Goal: Task Accomplishment & Management: Manage account settings

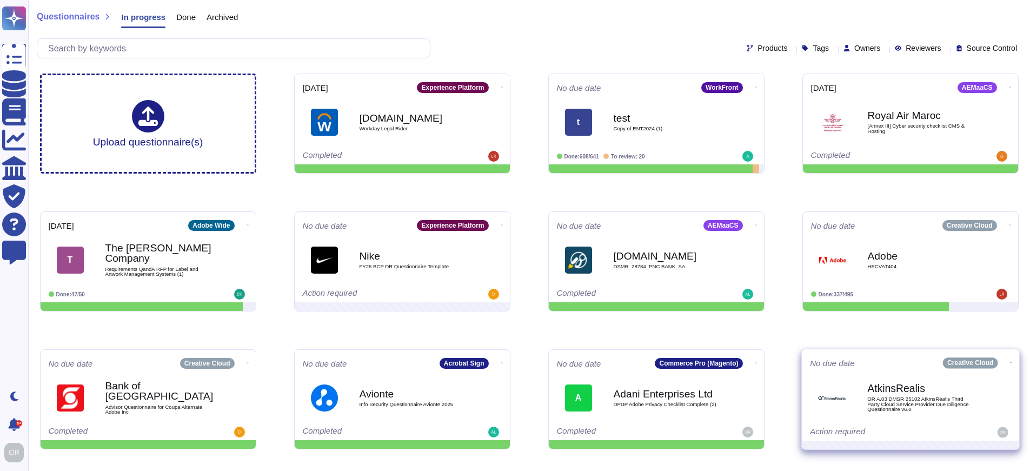
click at [1010, 362] on icon at bounding box center [1011, 362] width 2 height 3
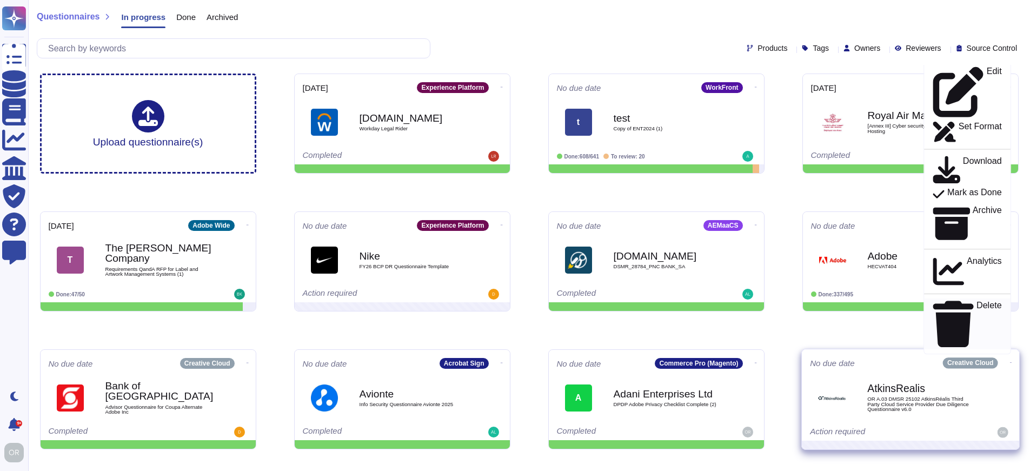
click at [976, 341] on p "Delete" at bounding box center [988, 324] width 25 height 46
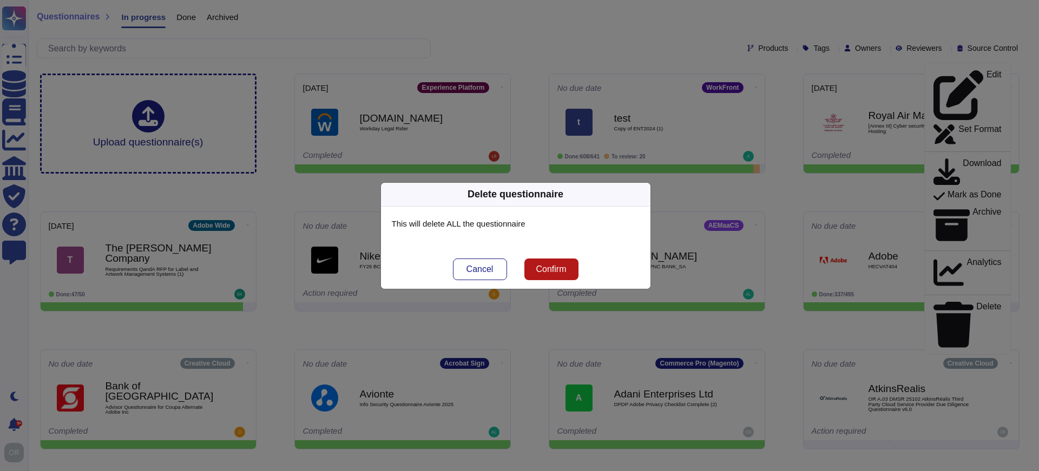
click at [563, 271] on span "Confirm" at bounding box center [550, 269] width 30 height 9
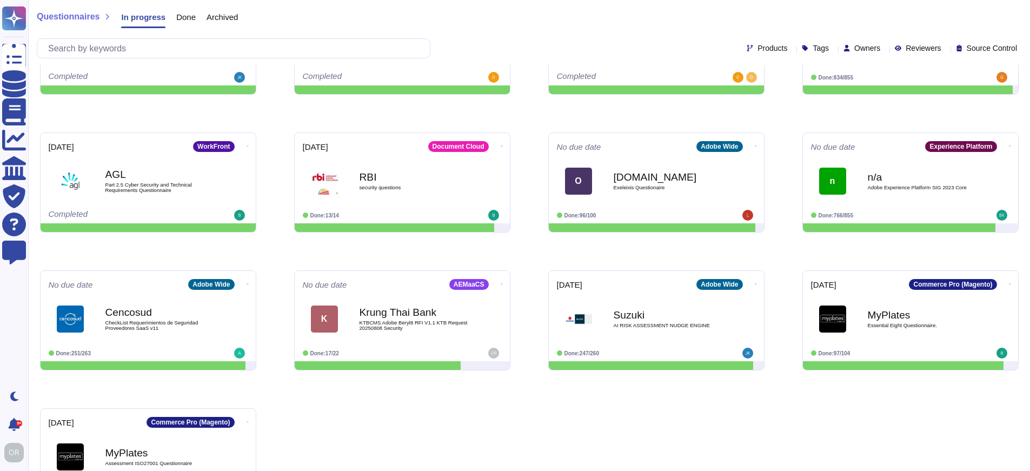
scroll to position [815, 0]
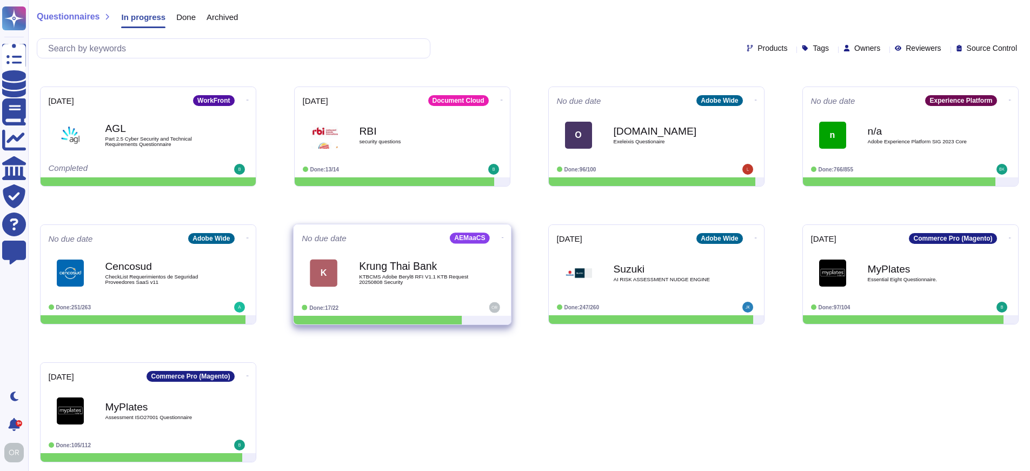
click at [501, 237] on icon at bounding box center [502, 237] width 2 height 1
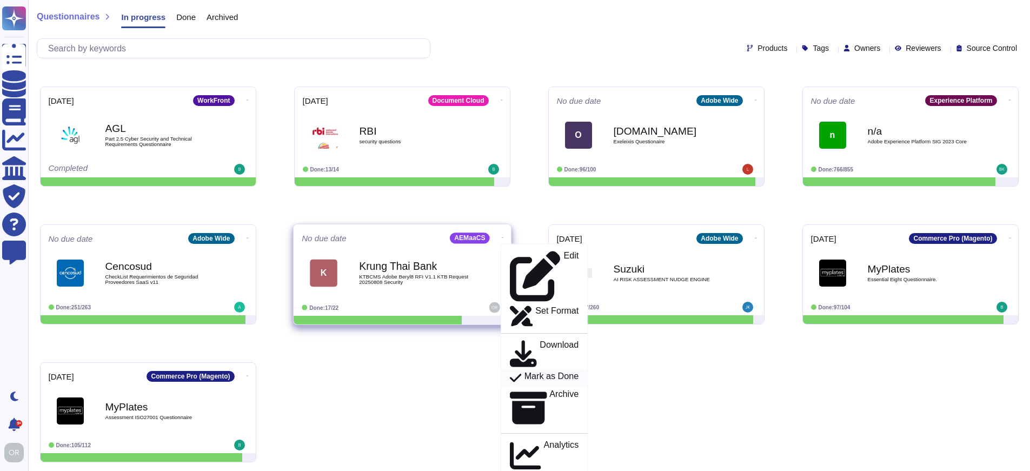
click at [536, 372] on p "Mark as Done" at bounding box center [551, 378] width 55 height 13
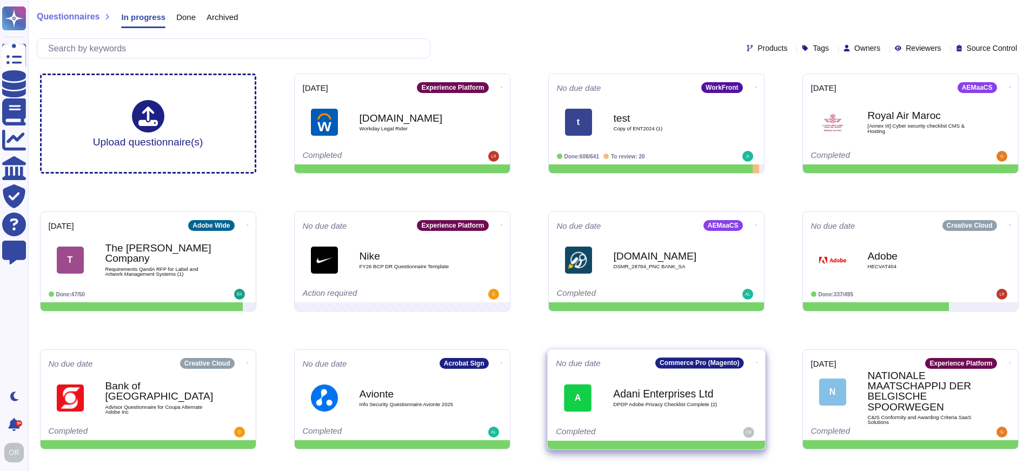
click at [756, 361] on icon at bounding box center [757, 362] width 2 height 3
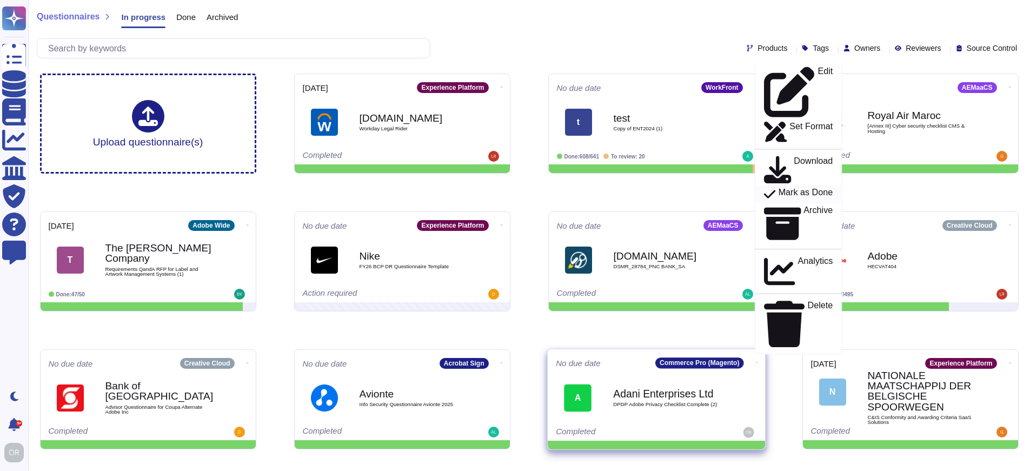
click at [778, 201] on p "Mark as Done" at bounding box center [805, 194] width 55 height 13
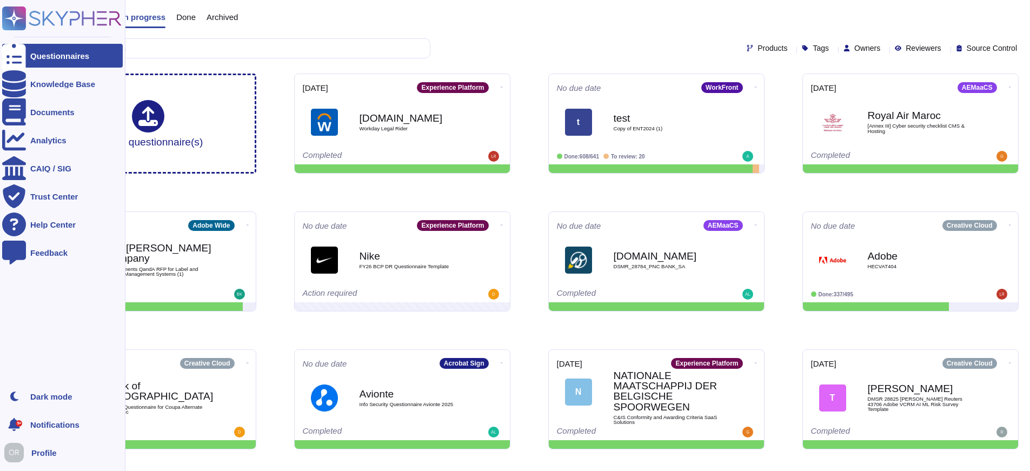
click at [17, 21] on rect at bounding box center [14, 18] width 24 height 24
